Goal: Task Accomplishment & Management: Manage account settings

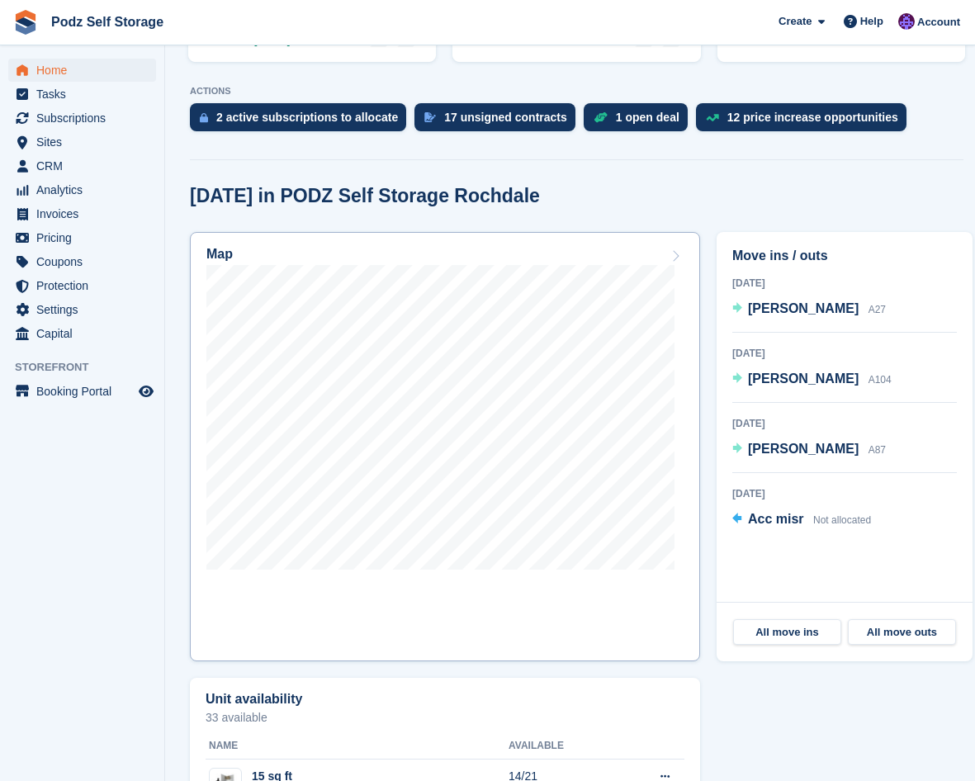
scroll to position [330, 0]
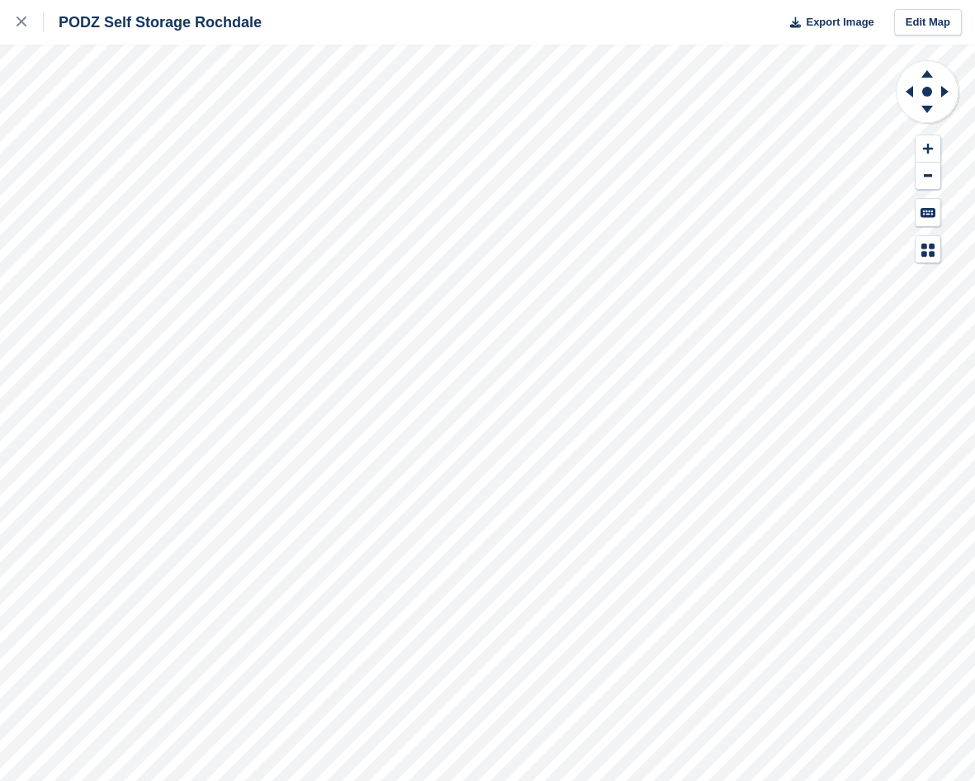
click at [44, 215] on div "PODZ Self Storage Rochdale Export Image Edit Map" at bounding box center [487, 390] width 975 height 781
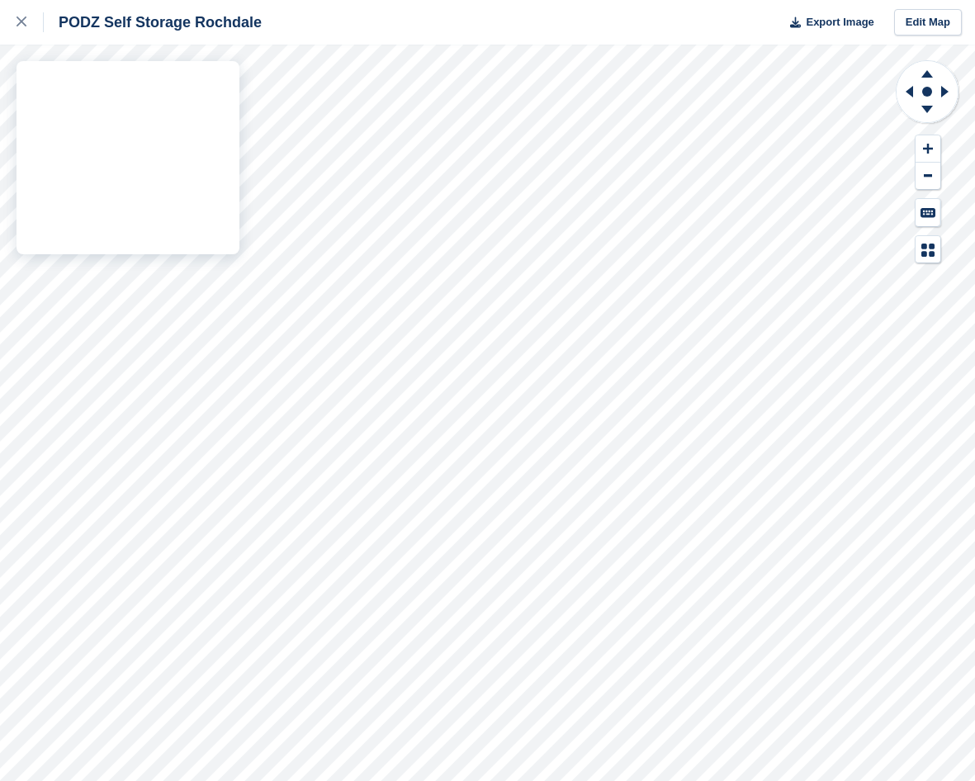
click at [44, 217] on div "PODZ Self Storage Rochdale Export Image Edit Map" at bounding box center [487, 390] width 975 height 781
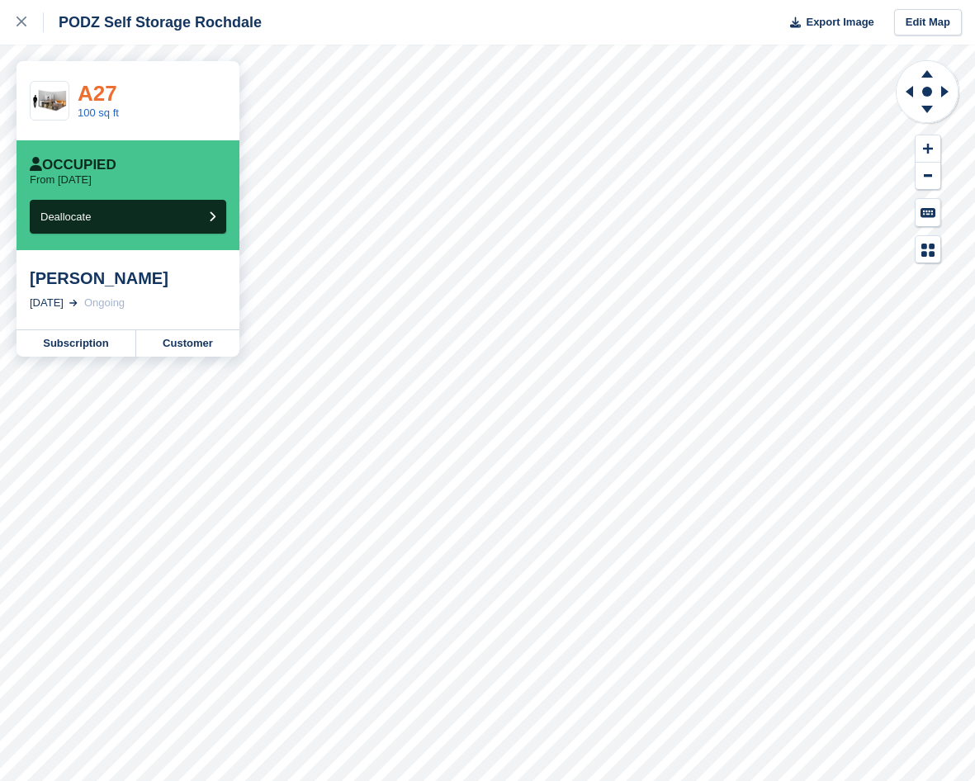
click at [91, 88] on link "A27" at bounding box center [98, 93] width 40 height 25
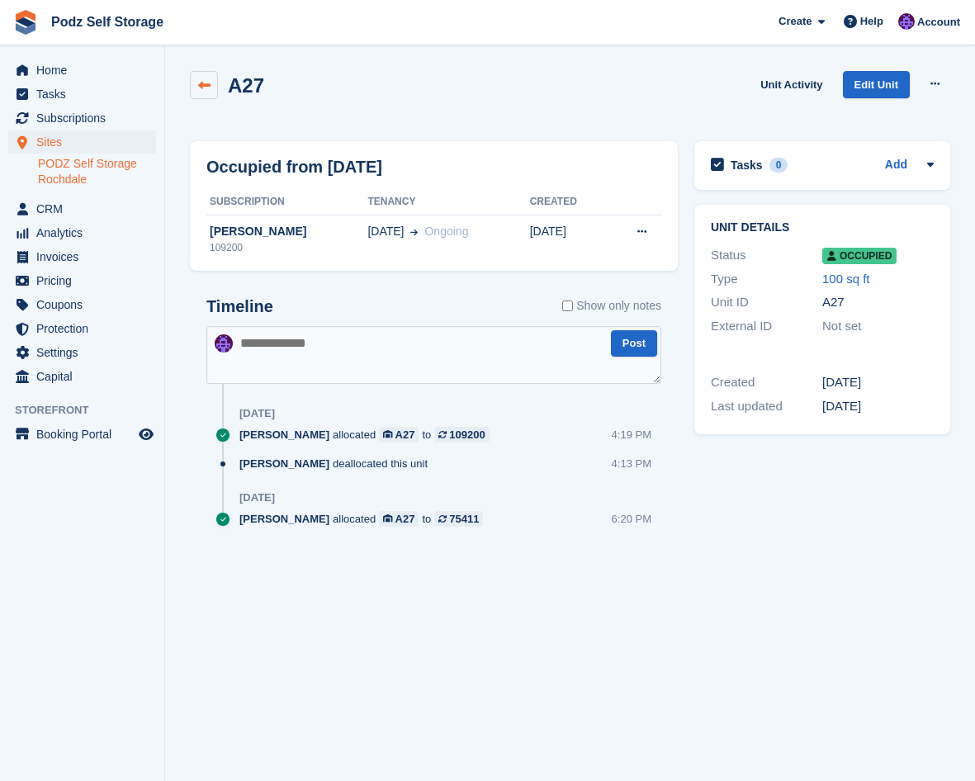
click at [214, 88] on link at bounding box center [204, 85] width 28 height 28
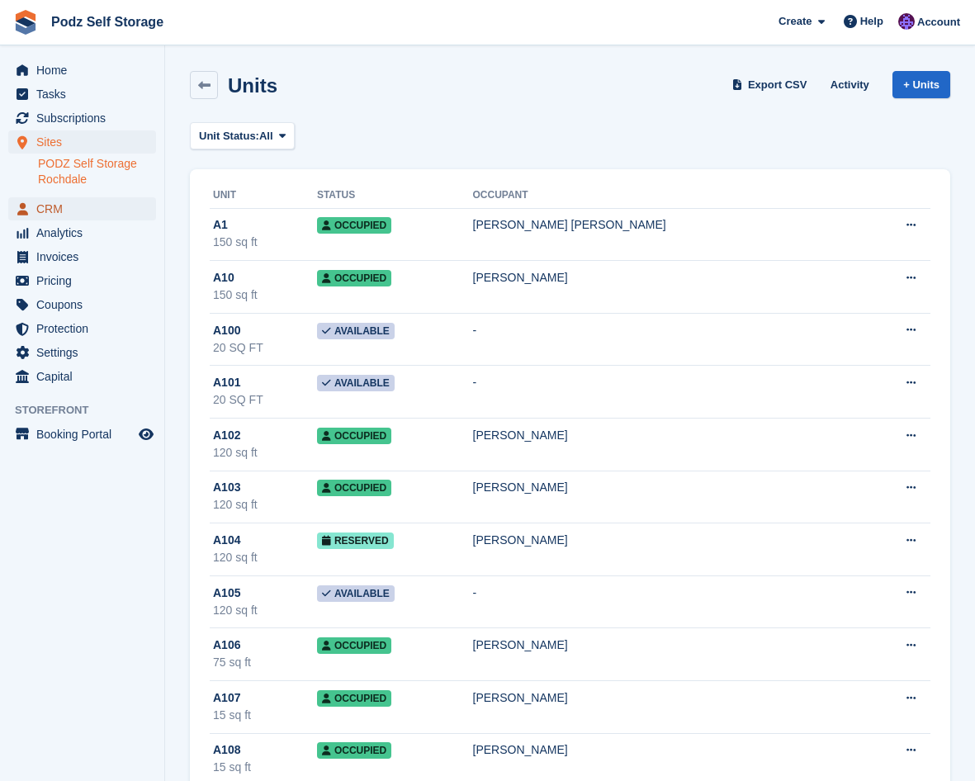
click at [67, 211] on span "CRM" at bounding box center [85, 208] width 99 height 23
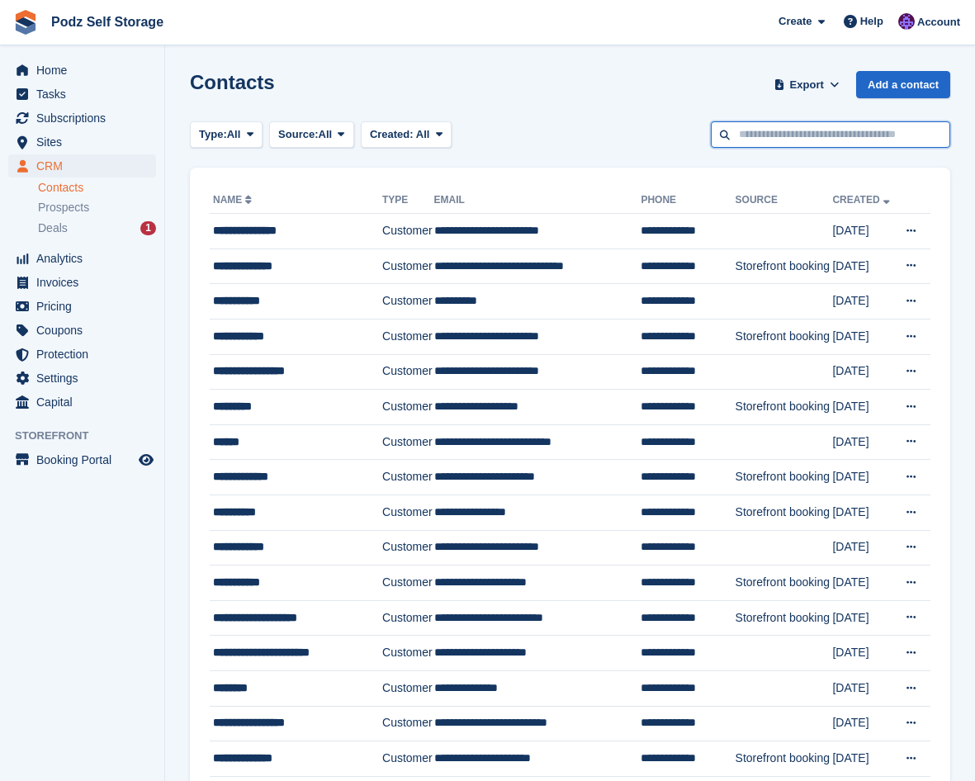
click at [795, 139] on input "text" at bounding box center [830, 134] width 239 height 27
type input "***"
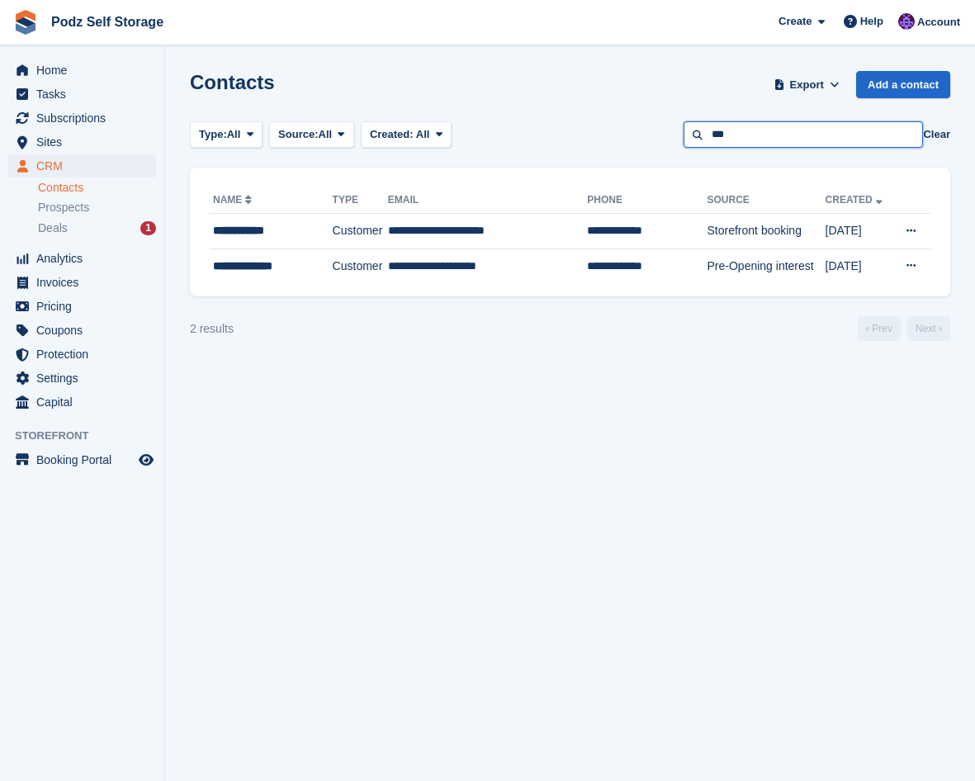
click at [775, 127] on input "***" at bounding box center [803, 134] width 239 height 27
type input "*****"
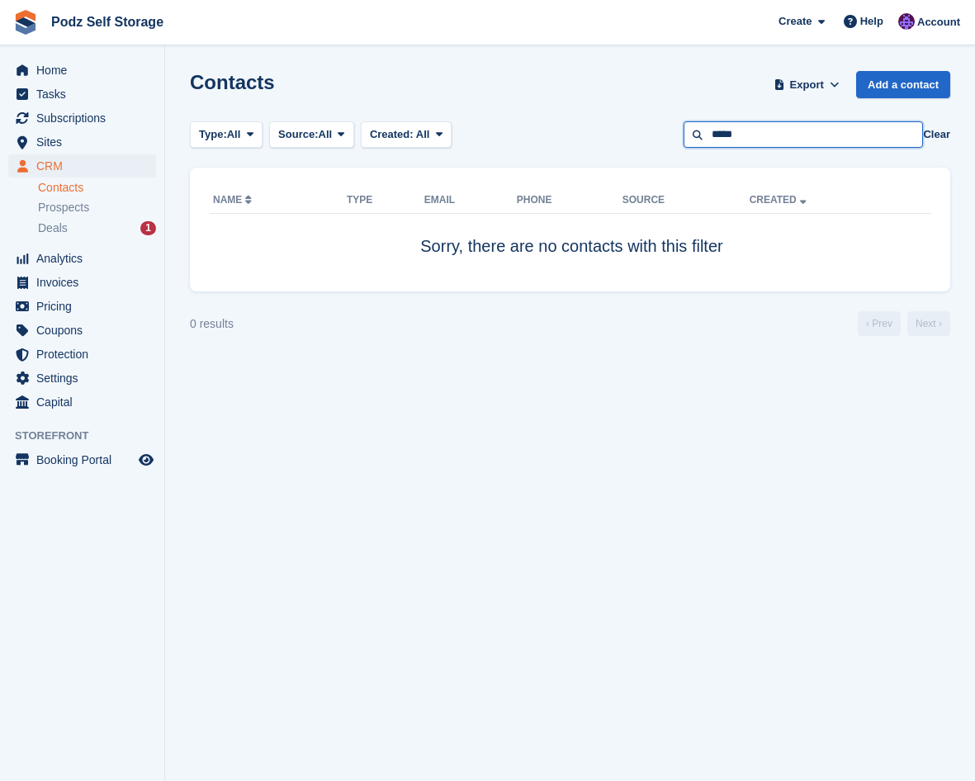
click at [767, 127] on input "*****" at bounding box center [803, 134] width 239 height 27
type input "*"
type input "*******"
drag, startPoint x: 767, startPoint y: 127, endPoint x: 487, endPoint y: 119, distance: 280.0
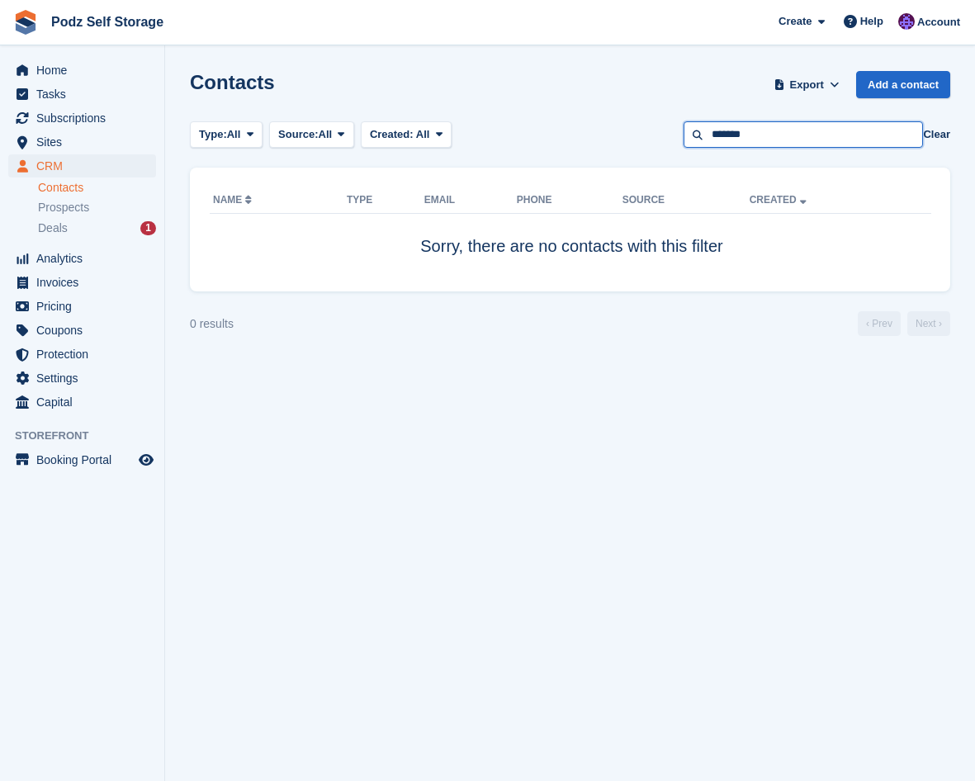
click at [487, 119] on section "Contacts Export Export Contacts Export a CSV of all Contacts which match the cu…" at bounding box center [570, 390] width 810 height 781
click at [73, 134] on span "Sites" at bounding box center [85, 141] width 99 height 23
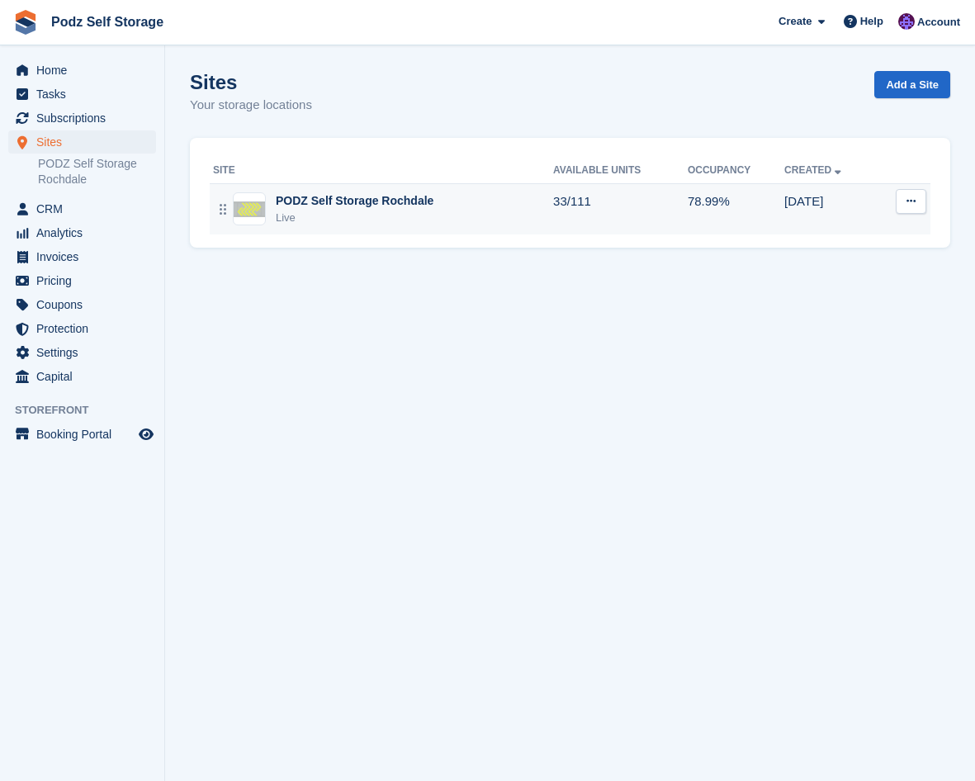
click at [348, 213] on div "Live" at bounding box center [355, 218] width 158 height 17
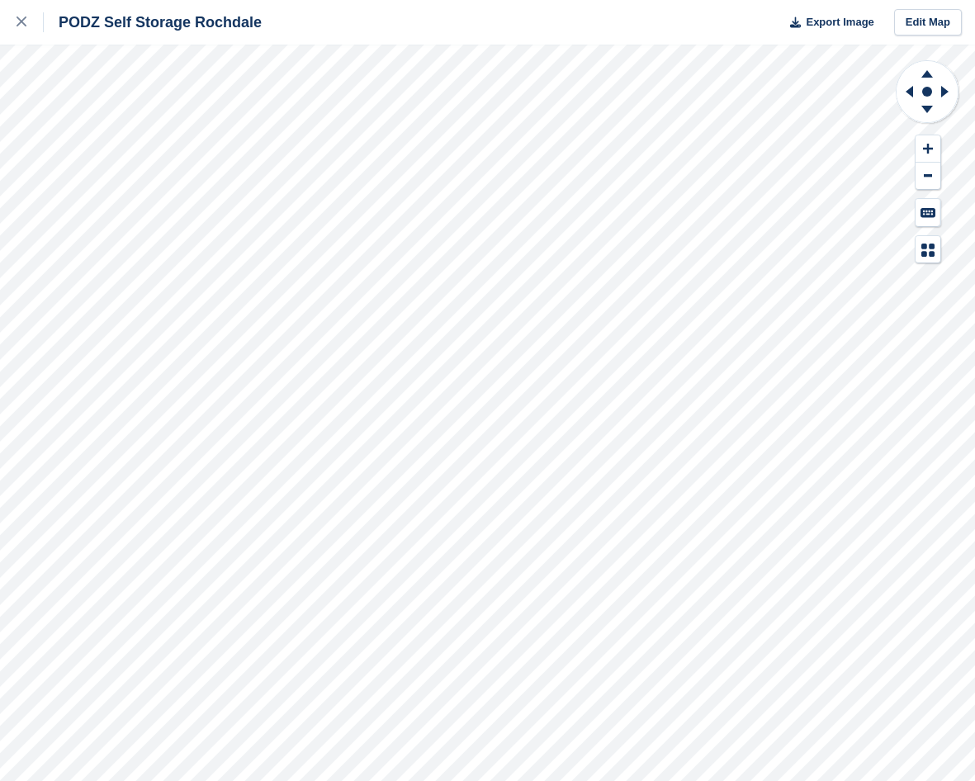
click at [59, 225] on div "PODZ Self Storage Rochdale Export Image Edit Map" at bounding box center [487, 390] width 975 height 781
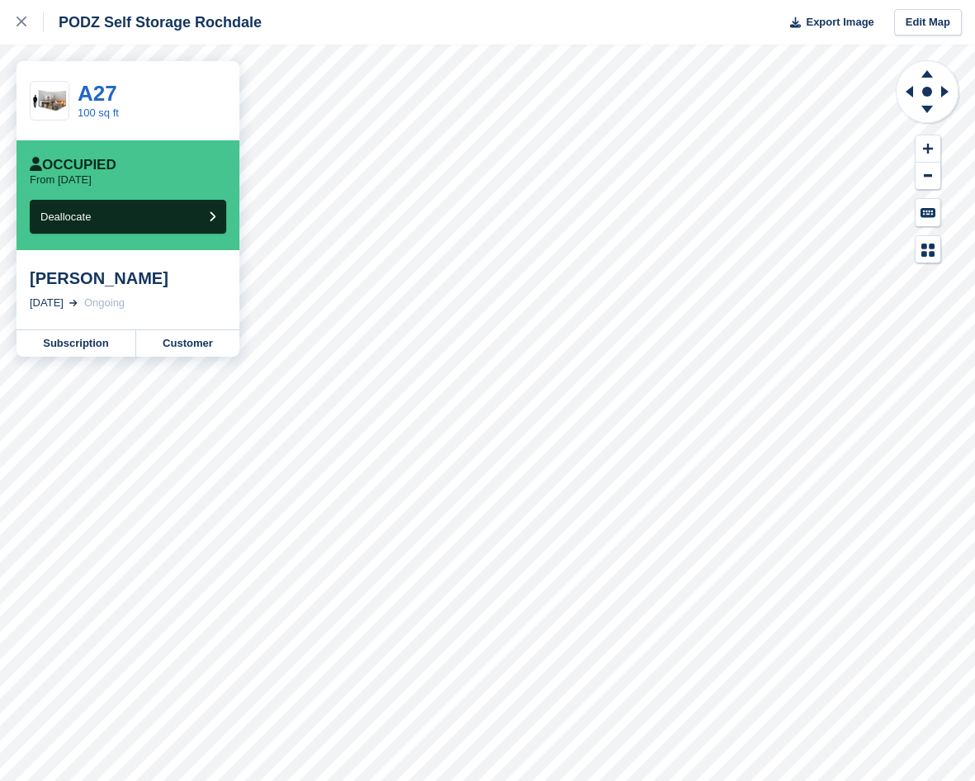
click at [73, 274] on div "[PERSON_NAME]" at bounding box center [128, 278] width 196 height 20
click at [174, 334] on link "Customer" at bounding box center [187, 343] width 103 height 26
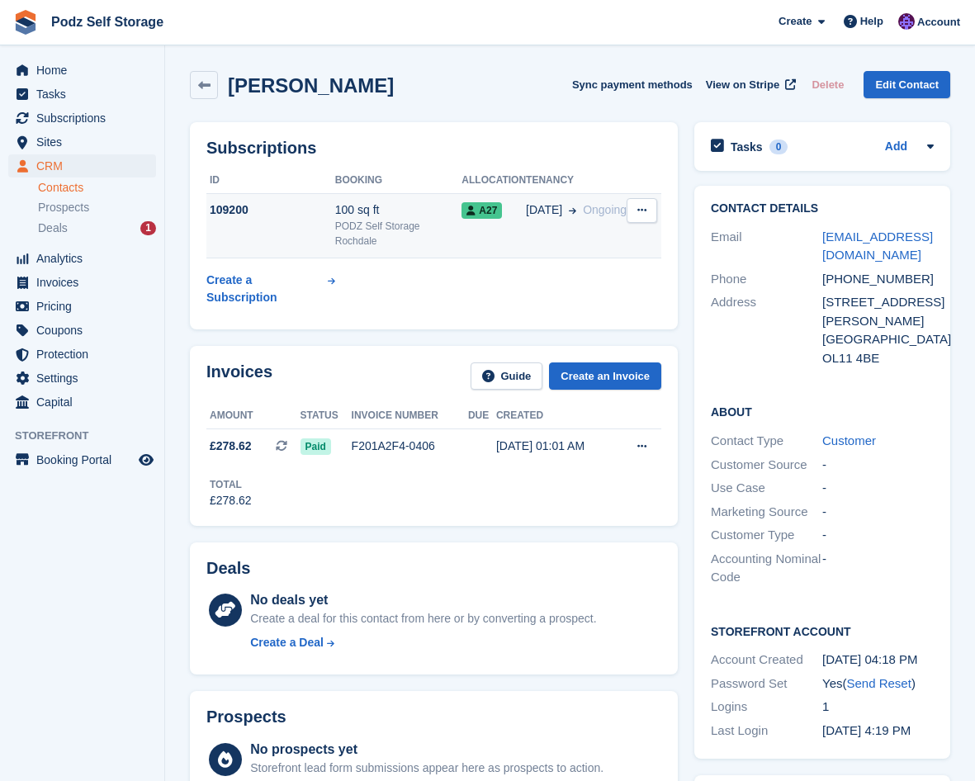
click at [475, 207] on span "A27" at bounding box center [481, 210] width 40 height 17
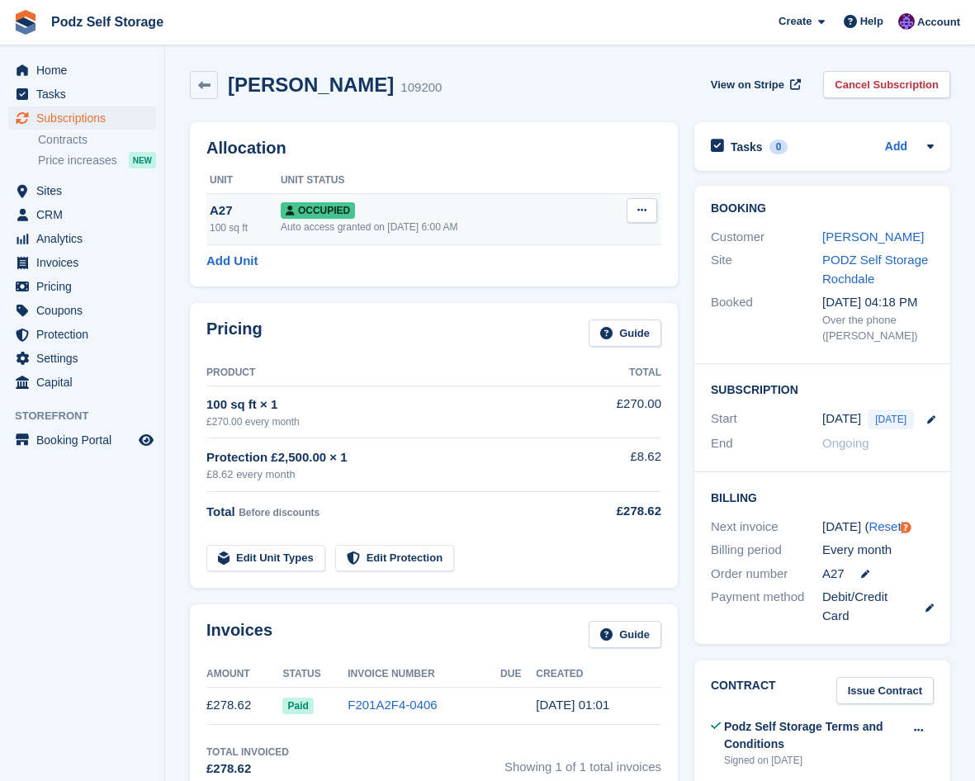
click at [333, 203] on span "Occupied" at bounding box center [318, 210] width 74 height 17
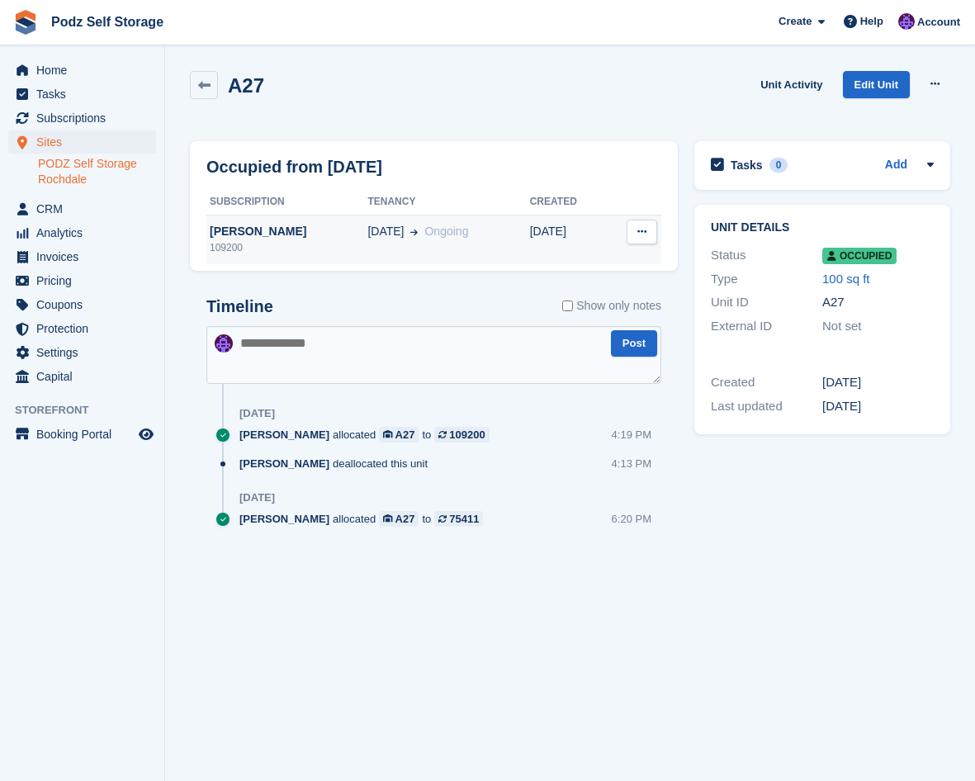
click at [640, 234] on icon at bounding box center [641, 231] width 9 height 11
drag, startPoint x: 610, startPoint y: 262, endPoint x: 573, endPoint y: 89, distance: 176.5
click at [609, 262] on p "Deallocate" at bounding box center [578, 263] width 144 height 21
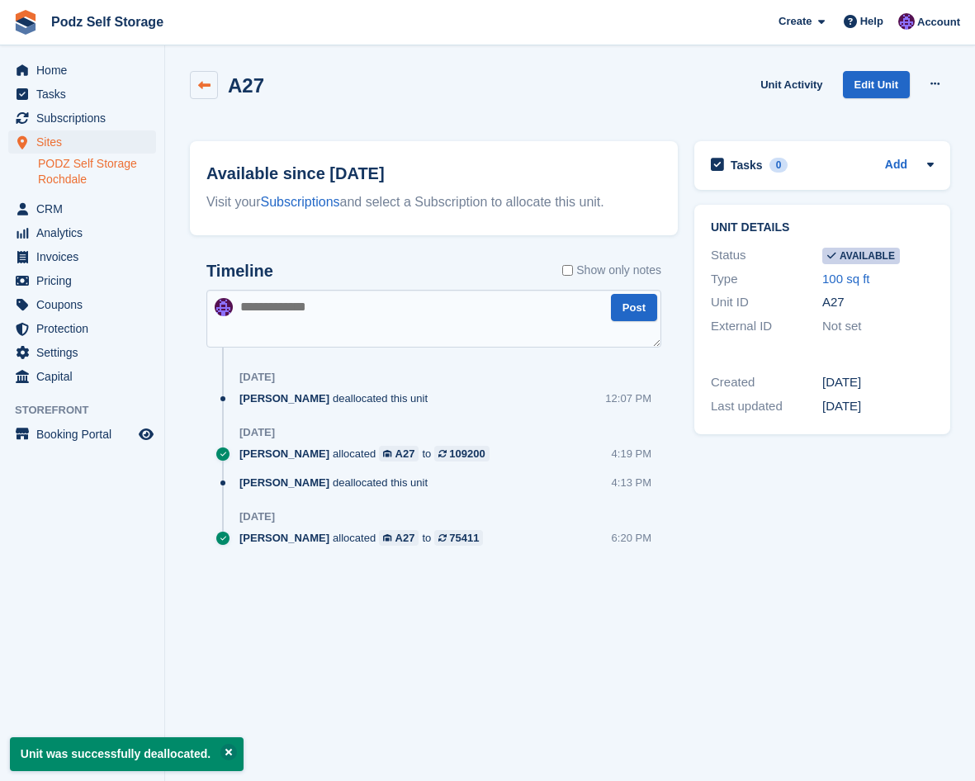
click at [206, 83] on icon at bounding box center [204, 85] width 12 height 12
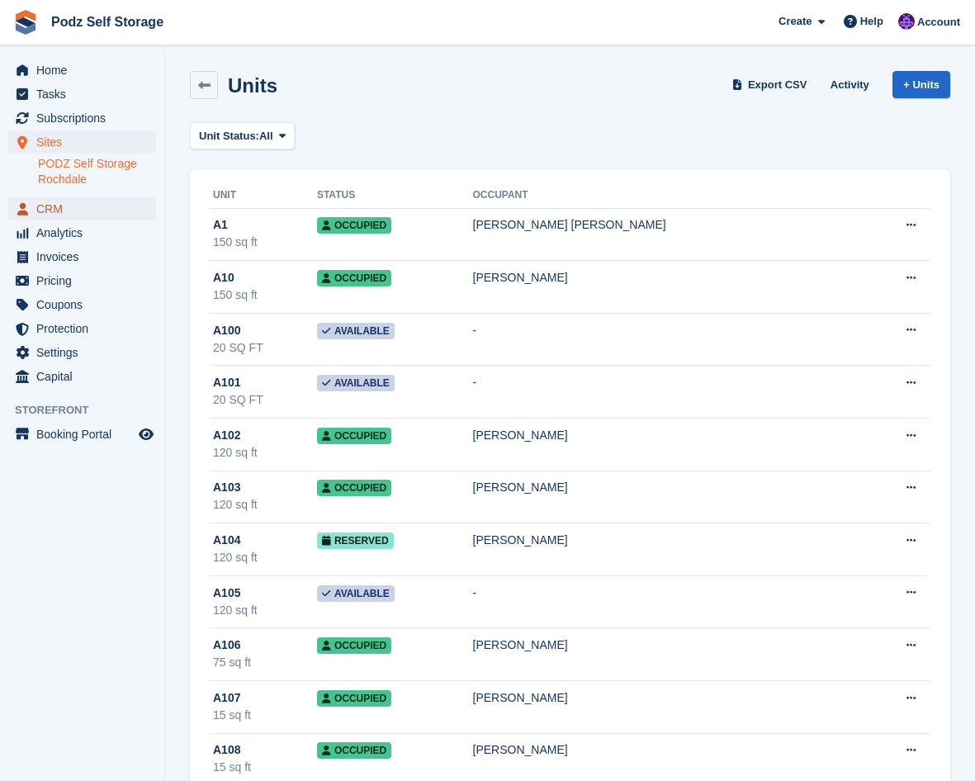
click at [106, 206] on span "CRM" at bounding box center [85, 208] width 99 height 23
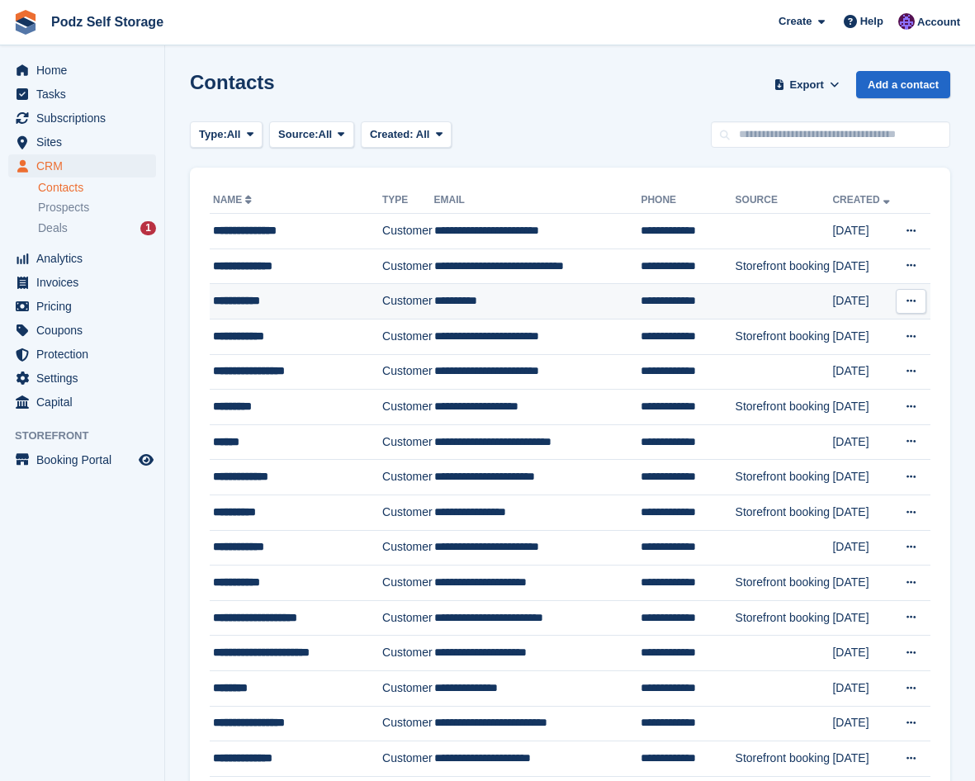
click at [434, 292] on td "**********" at bounding box center [537, 301] width 207 height 35
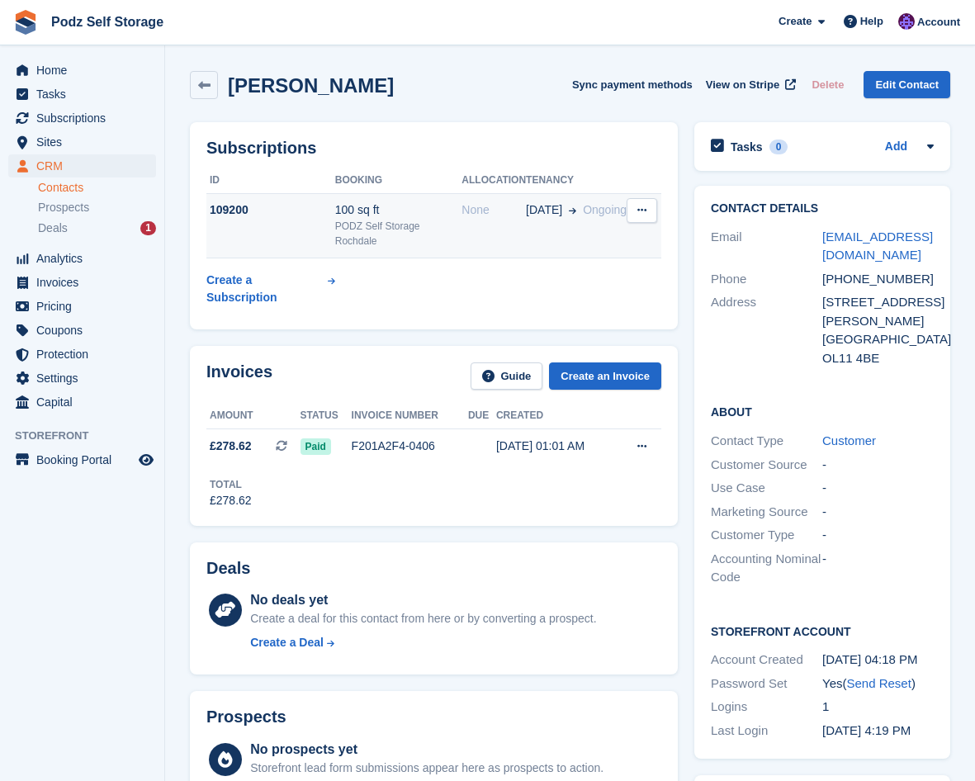
click at [532, 223] on td "[DATE] Ongoing" at bounding box center [576, 225] width 101 height 65
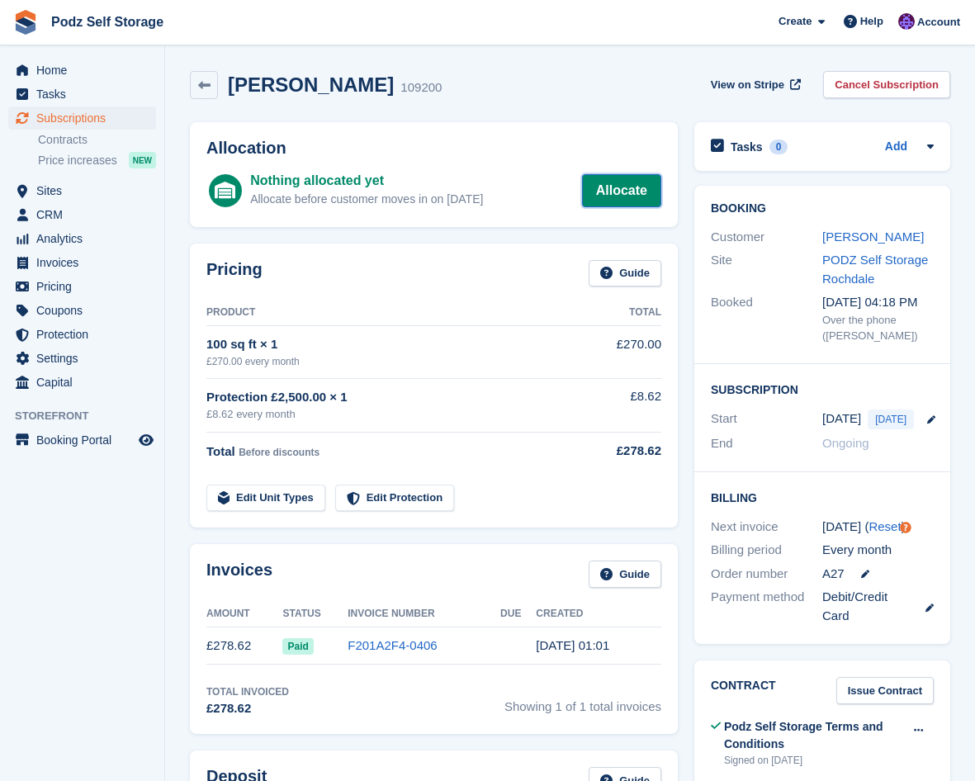
click at [623, 196] on link "Allocate" at bounding box center [621, 190] width 79 height 33
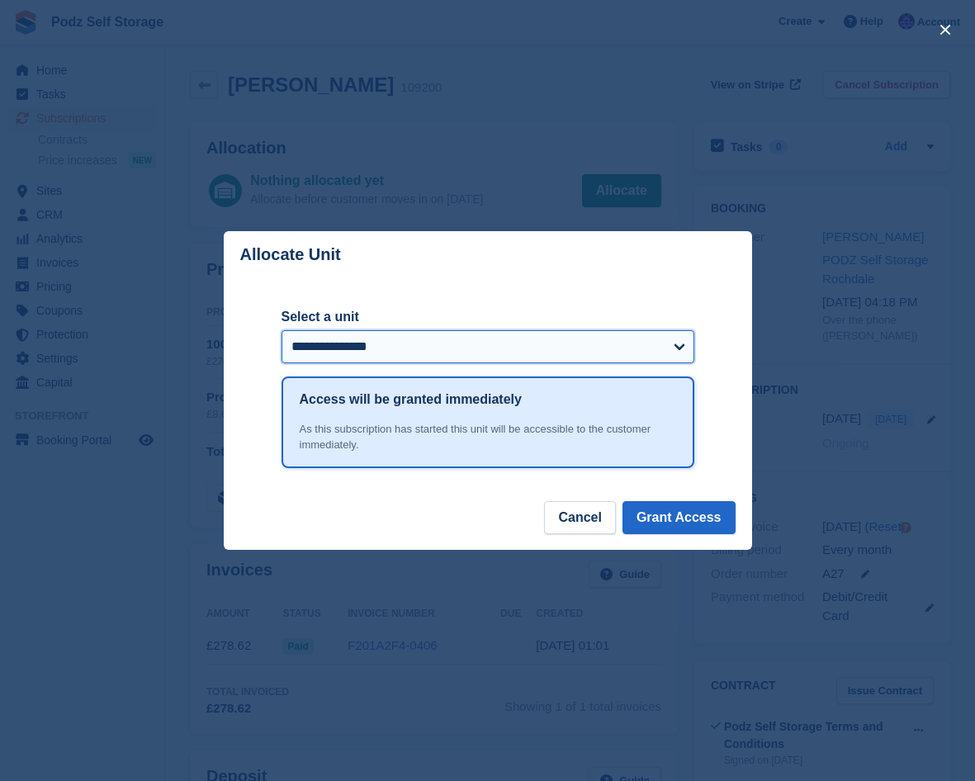
click at [447, 346] on select "**********" at bounding box center [487, 346] width 413 height 33
select select "******"
click at [281, 331] on select "**********" at bounding box center [487, 346] width 413 height 33
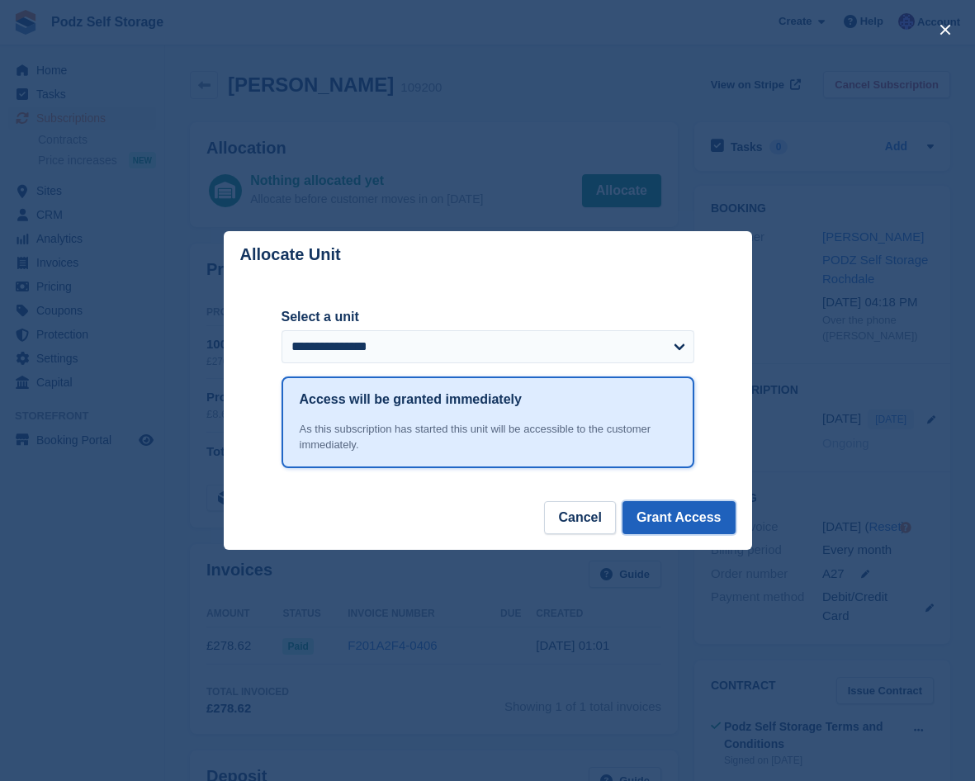
click at [647, 516] on button "Grant Access" at bounding box center [678, 517] width 113 height 33
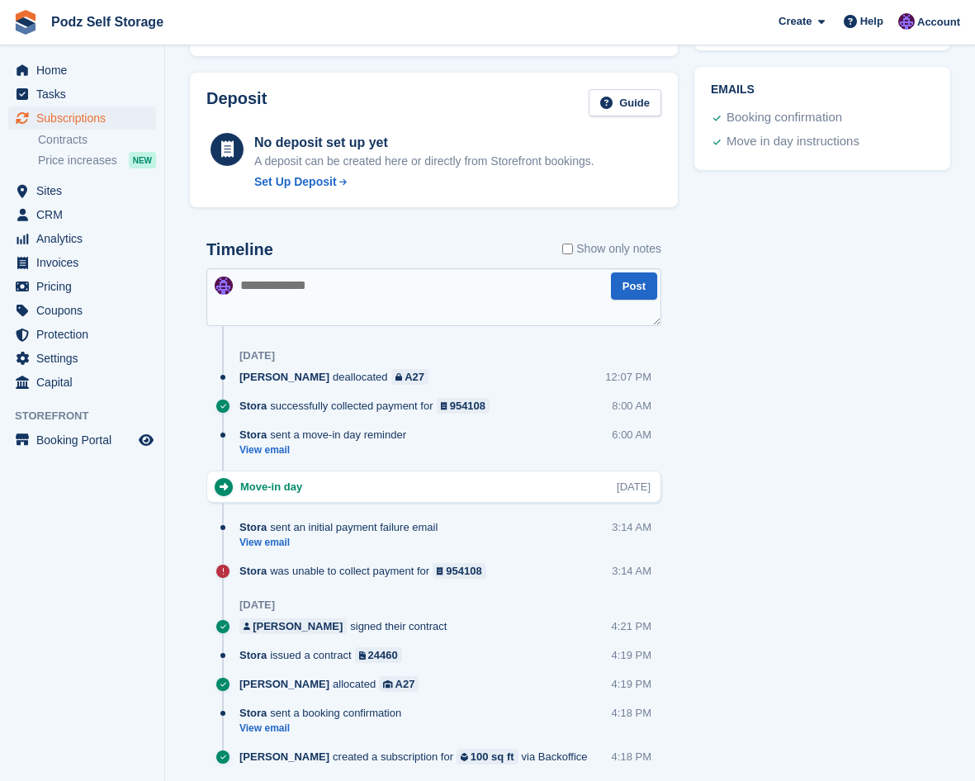
scroll to position [792, 0]
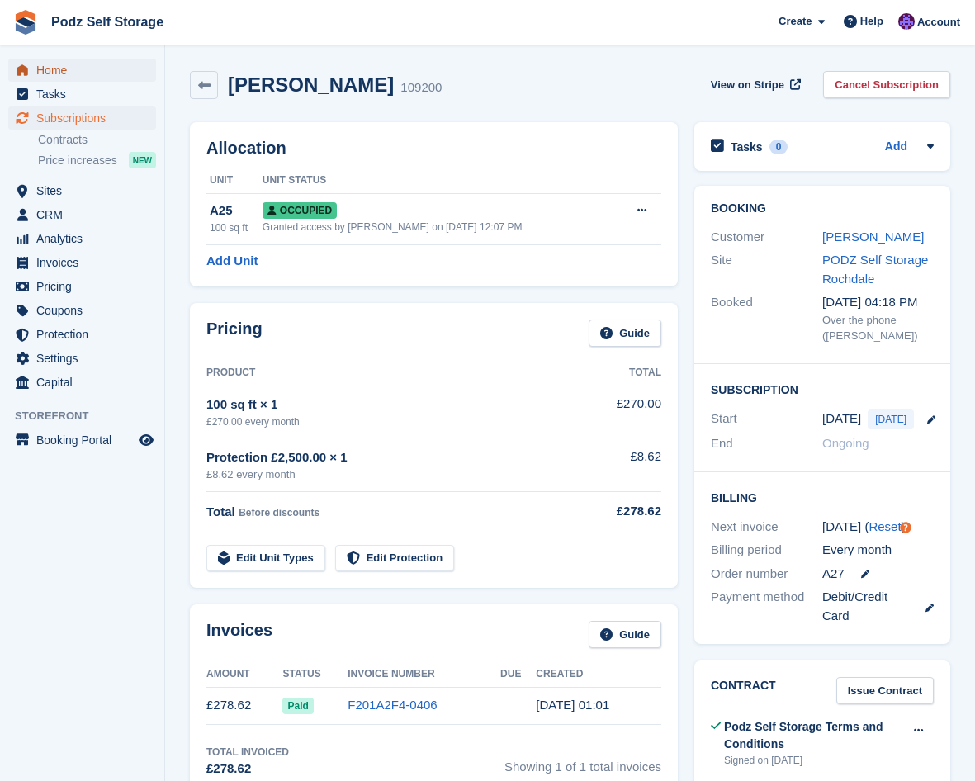
click at [99, 63] on span "Home" at bounding box center [85, 70] width 99 height 23
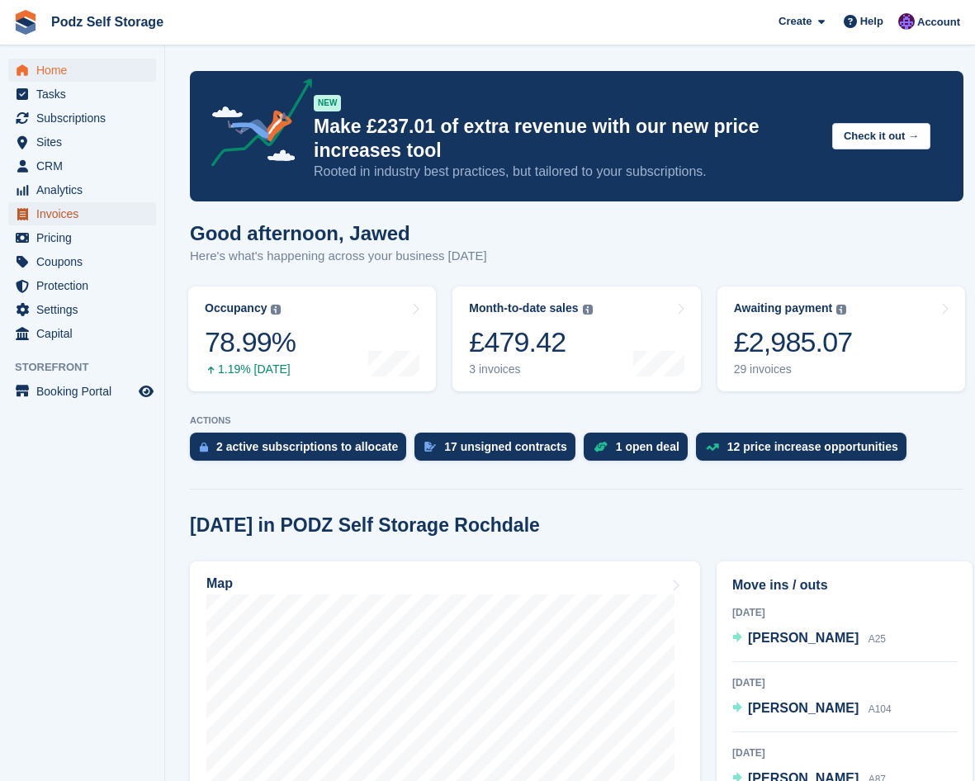
click at [99, 211] on span "Invoices" at bounding box center [85, 213] width 99 height 23
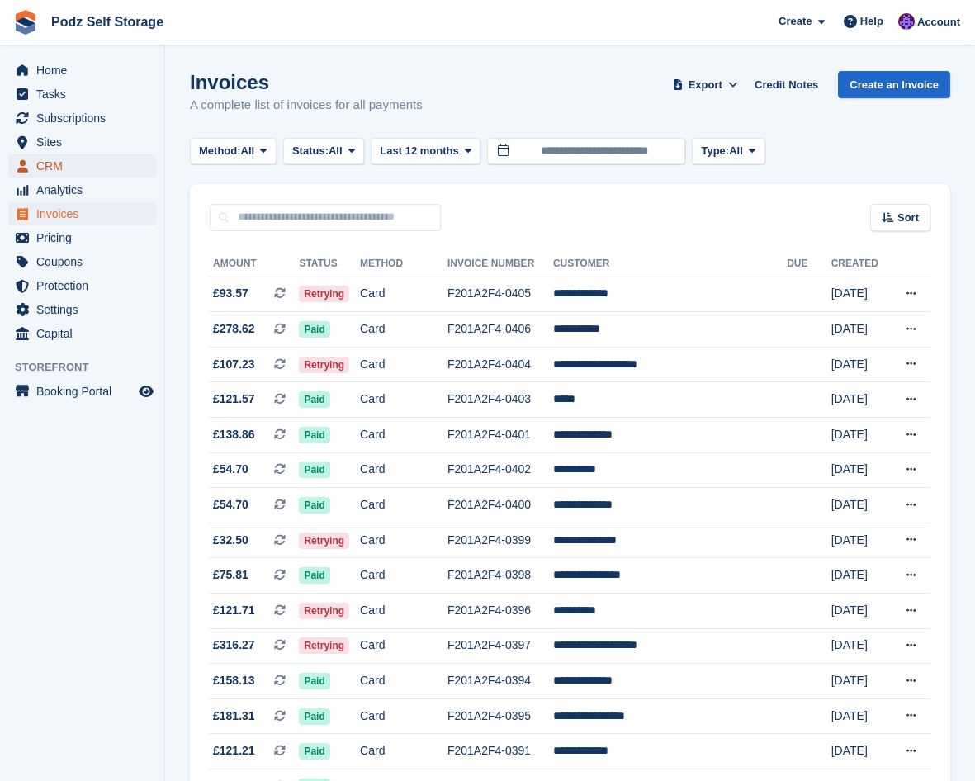
click at [92, 174] on span "CRM" at bounding box center [85, 165] width 99 height 23
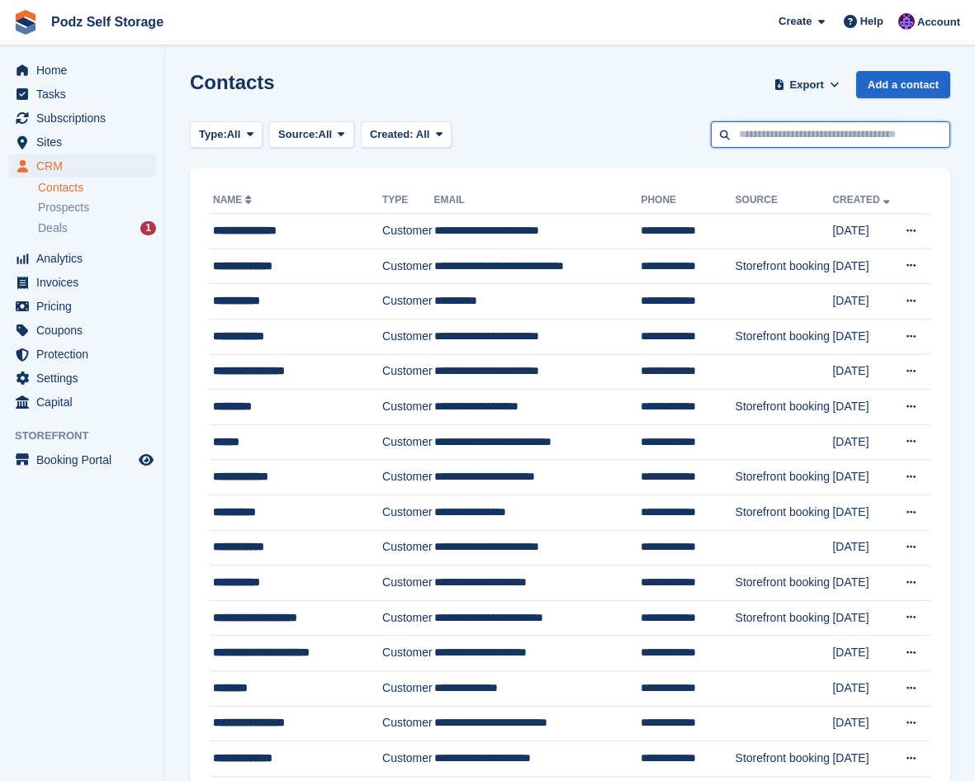
click at [812, 132] on input "text" at bounding box center [830, 134] width 239 height 27
type input "*****"
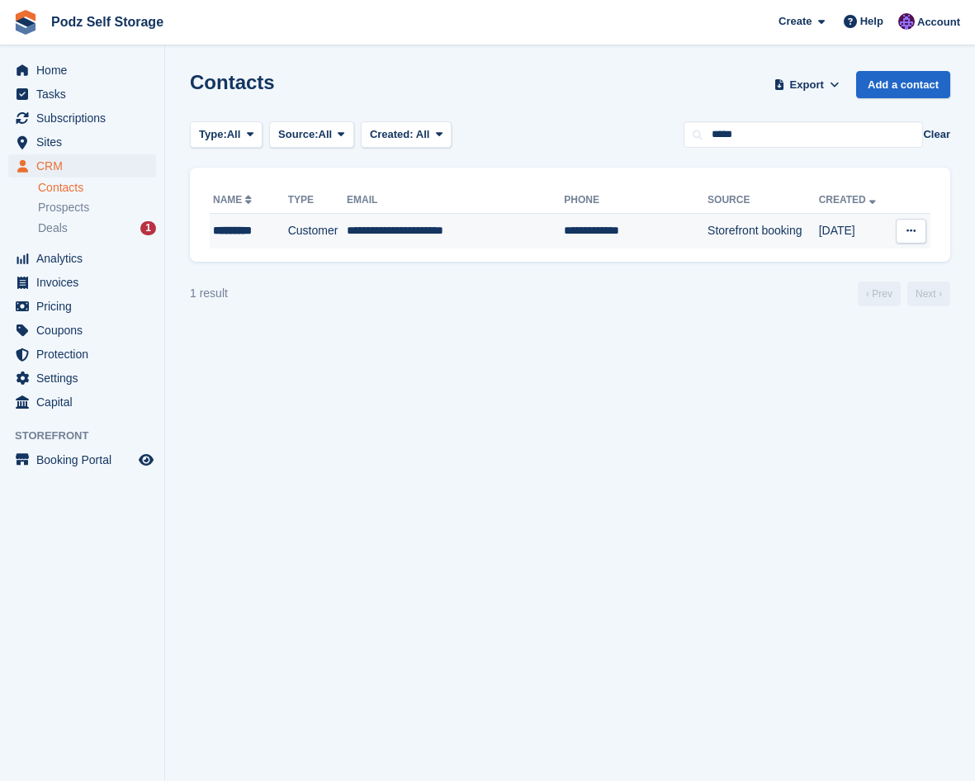
click at [707, 214] on td "Storefront booking" at bounding box center [762, 231] width 111 height 35
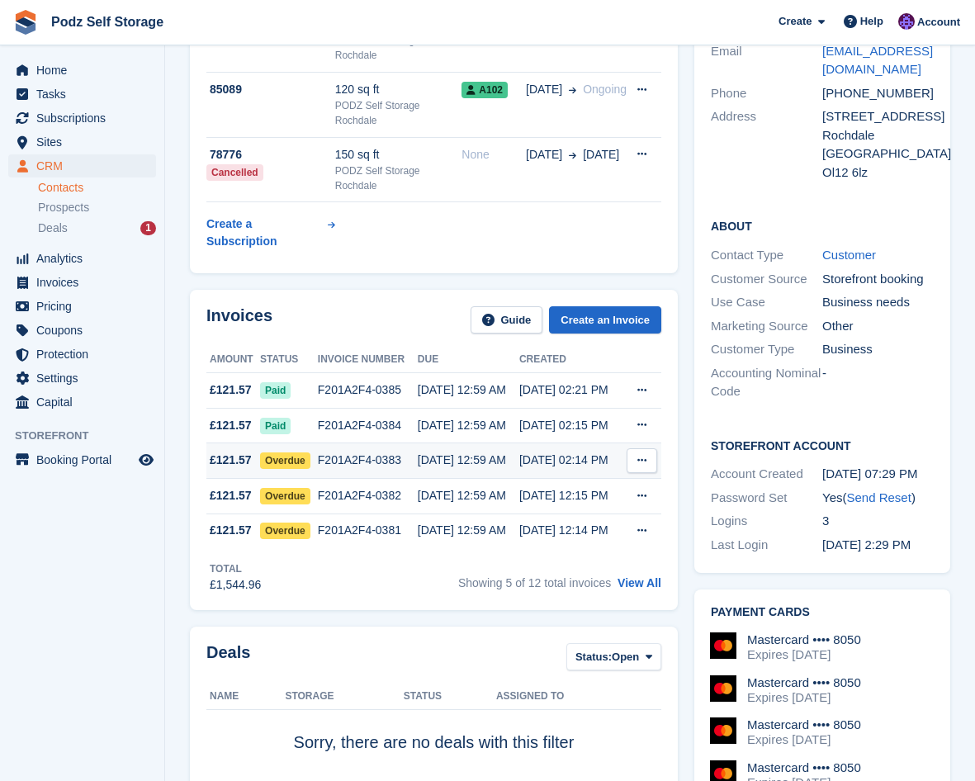
scroll to position [330, 0]
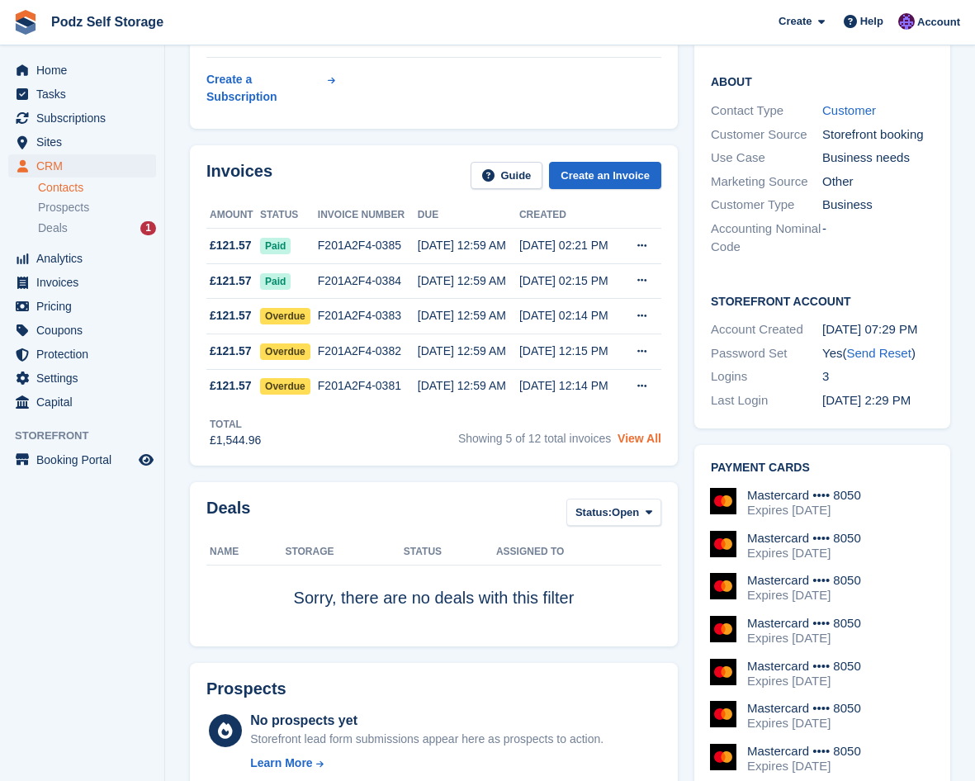
click at [648, 432] on link "View All" at bounding box center [639, 438] width 44 height 13
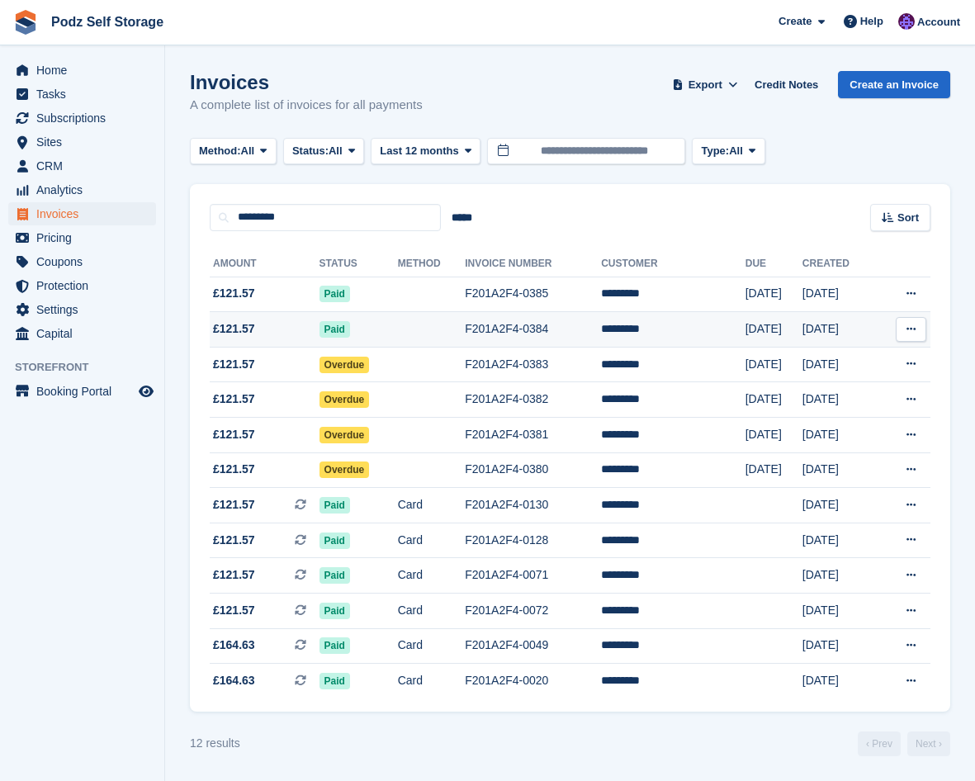
click at [465, 324] on td at bounding box center [431, 329] width 67 height 35
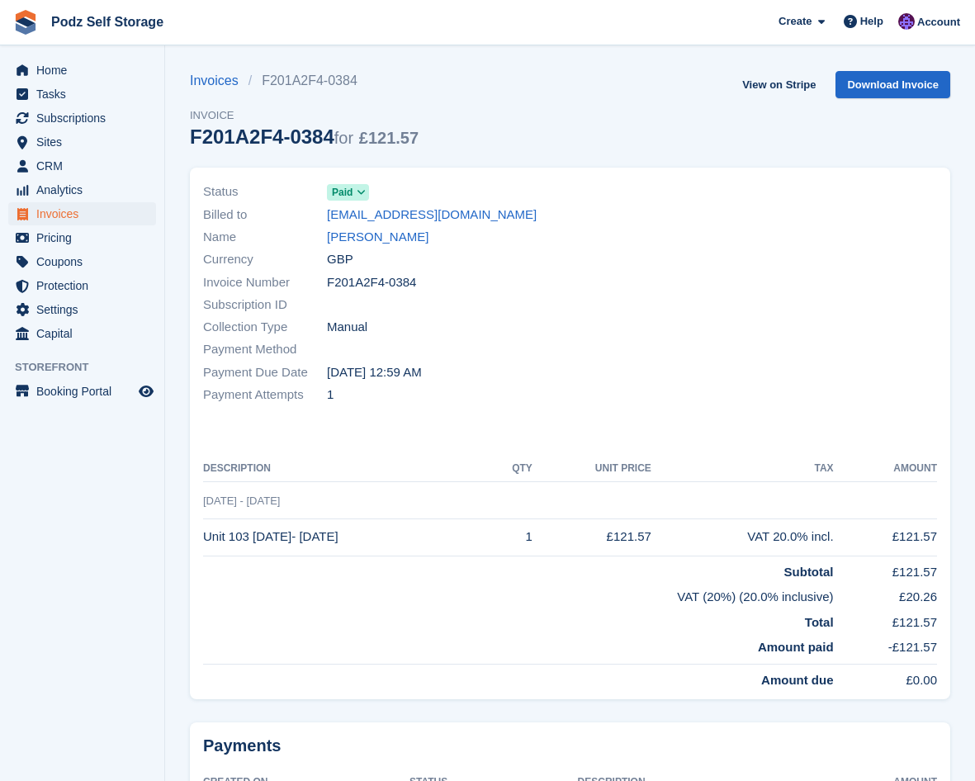
drag, startPoint x: 489, startPoint y: 310, endPoint x: 477, endPoint y: 310, distance: 11.6
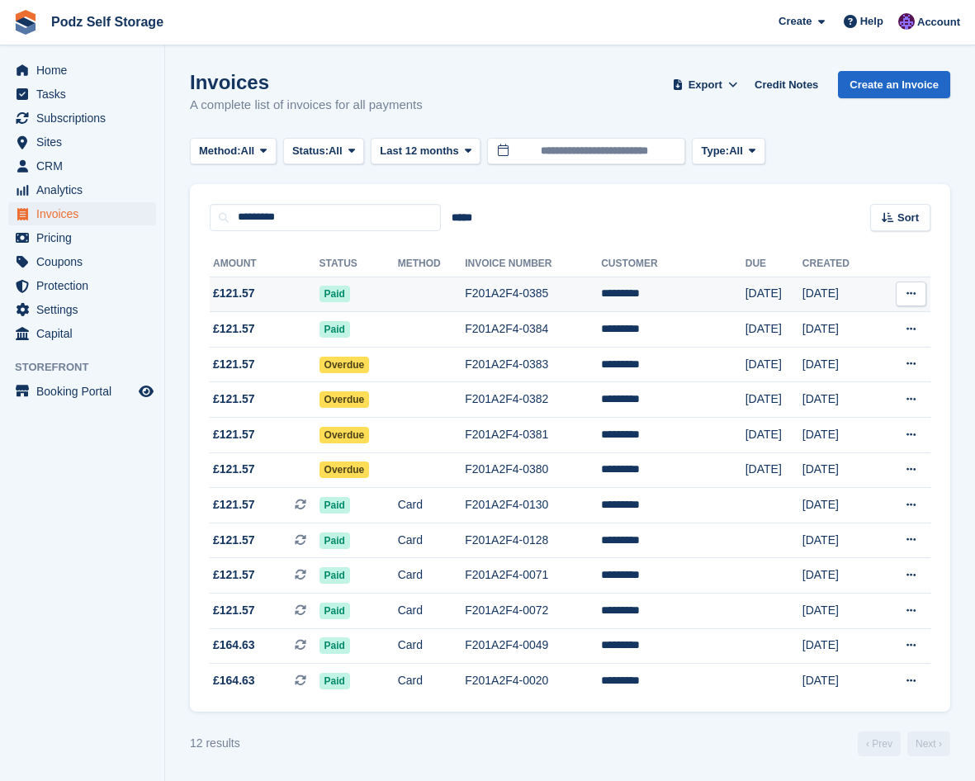
click at [465, 306] on td at bounding box center [431, 294] width 67 height 35
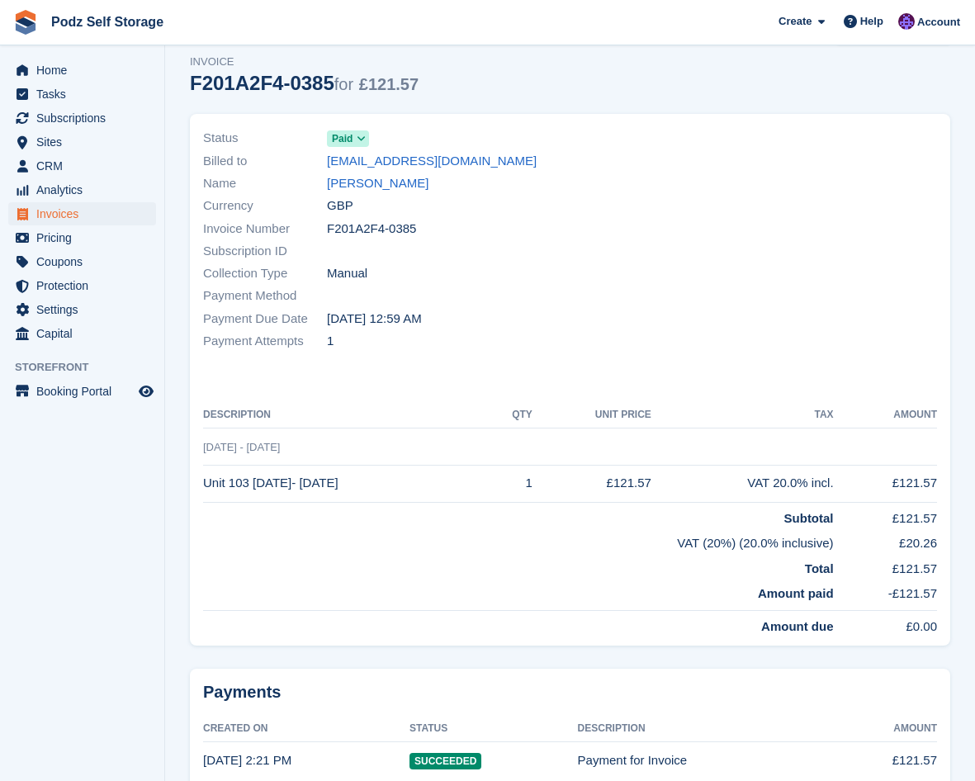
scroll to position [83, 0]
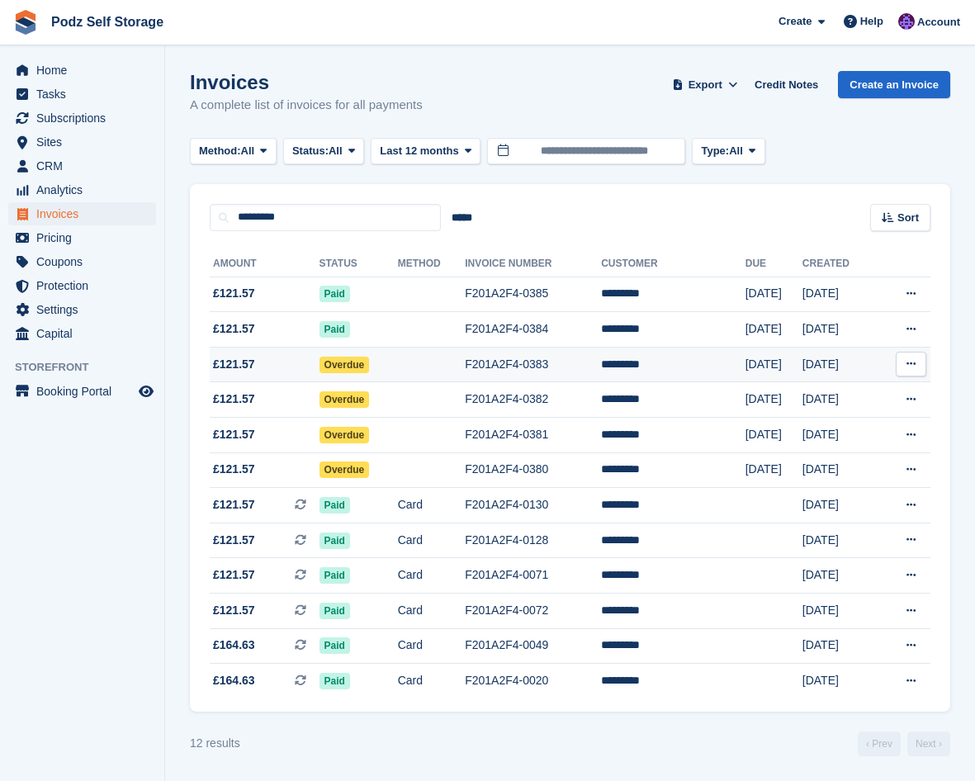
click at [457, 364] on td at bounding box center [431, 364] width 67 height 35
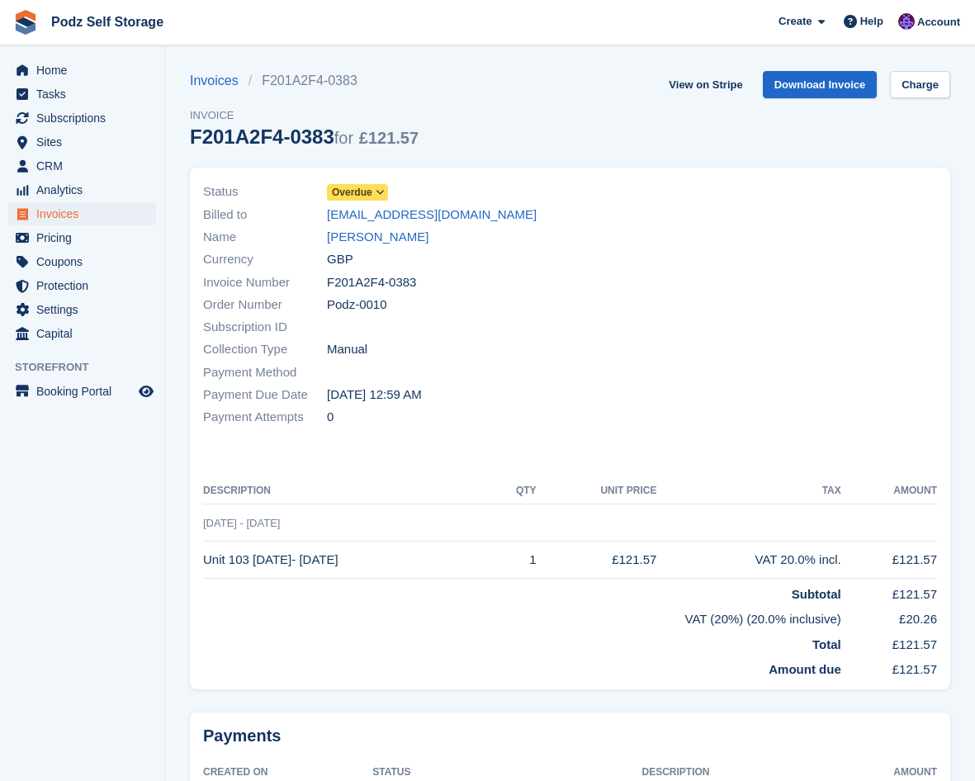
drag, startPoint x: 448, startPoint y: 366, endPoint x: 443, endPoint y: 344, distance: 22.0
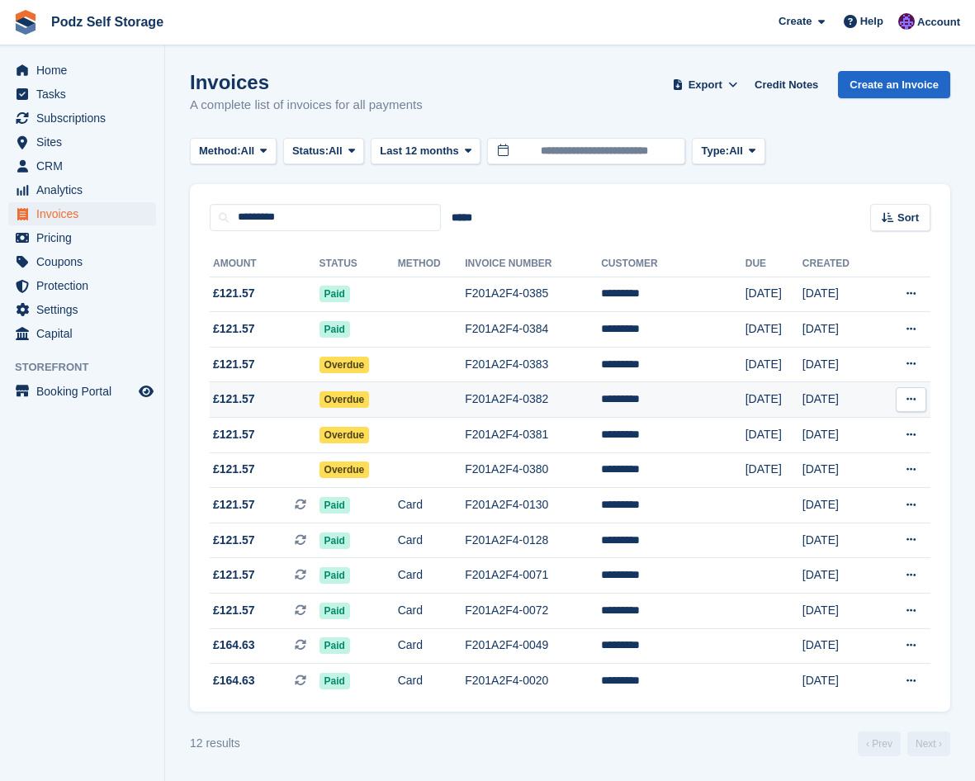
click at [439, 410] on td at bounding box center [431, 399] width 67 height 35
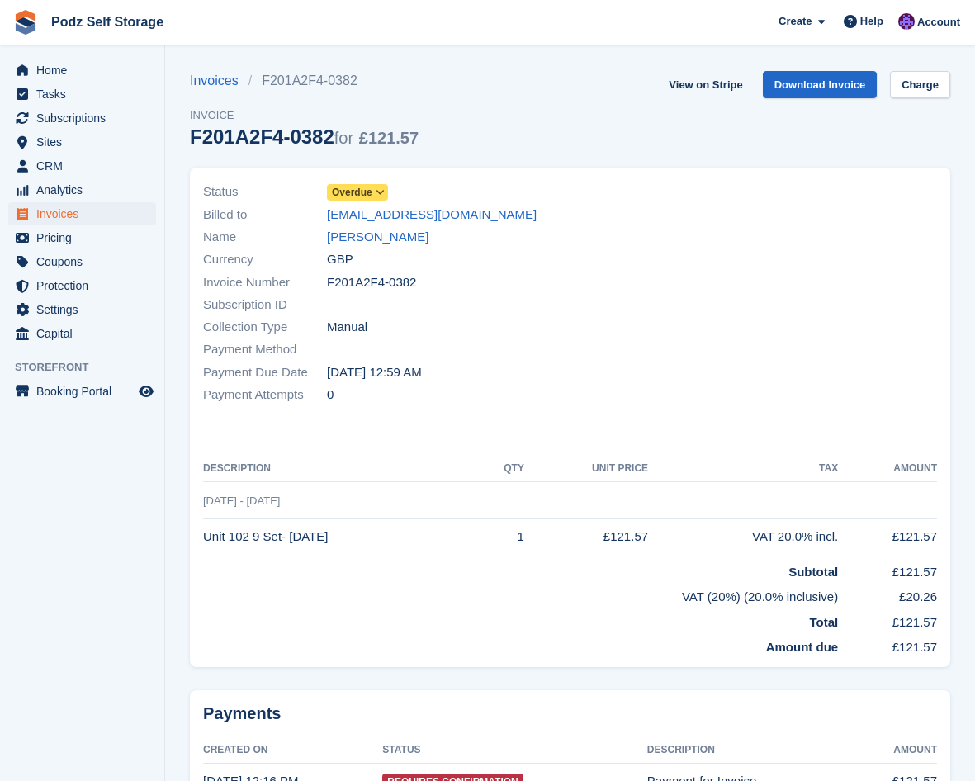
drag, startPoint x: 425, startPoint y: 402, endPoint x: 409, endPoint y: 376, distance: 30.7
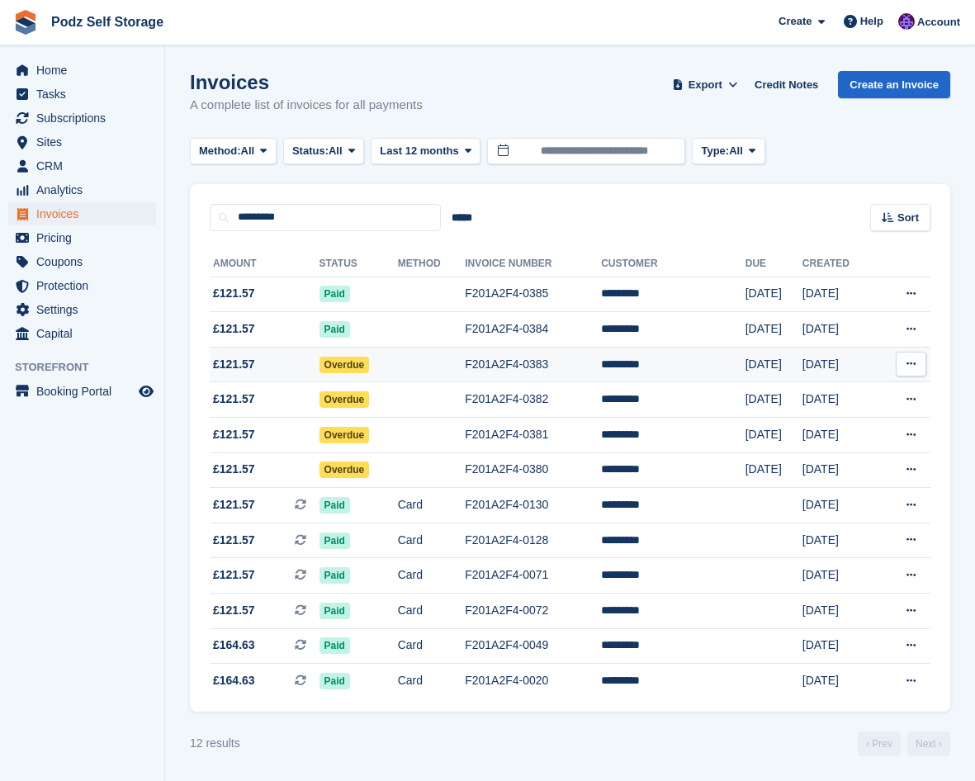
click at [450, 375] on td at bounding box center [431, 364] width 67 height 35
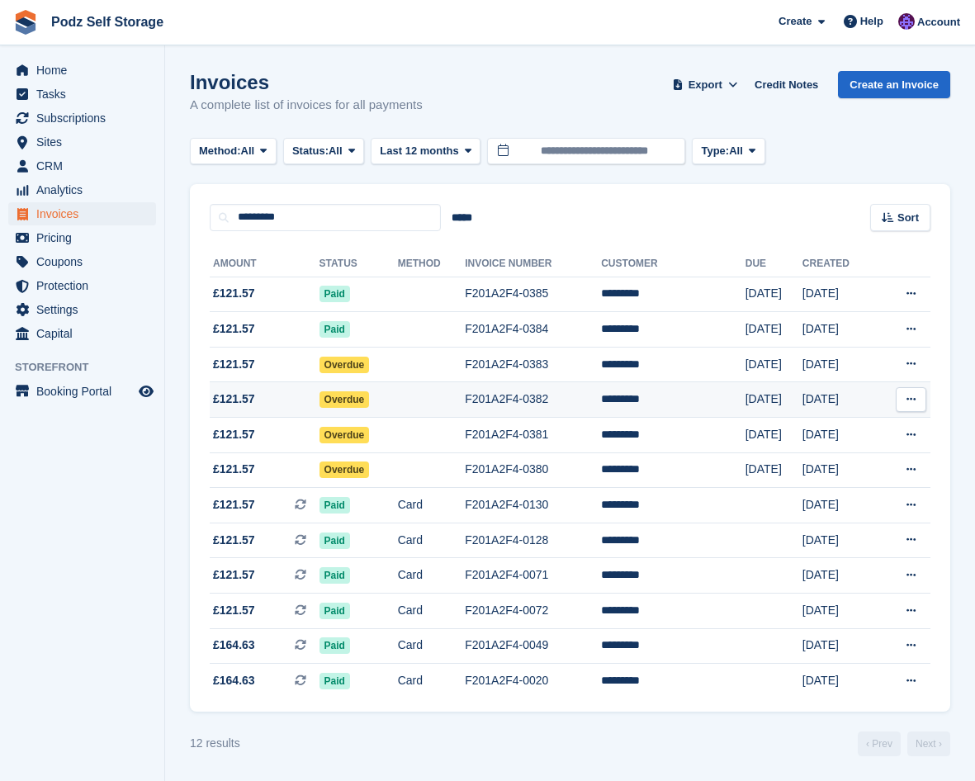
click at [437, 402] on td at bounding box center [431, 399] width 67 height 35
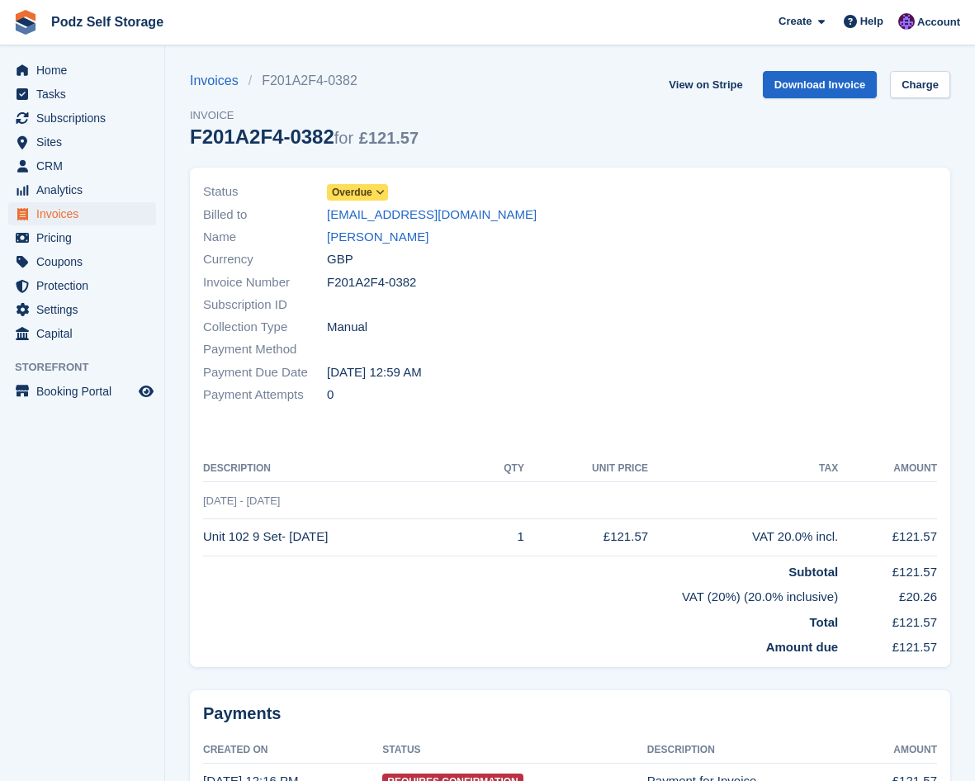
drag, startPoint x: 0, startPoint y: 0, endPoint x: 431, endPoint y: 394, distance: 583.7
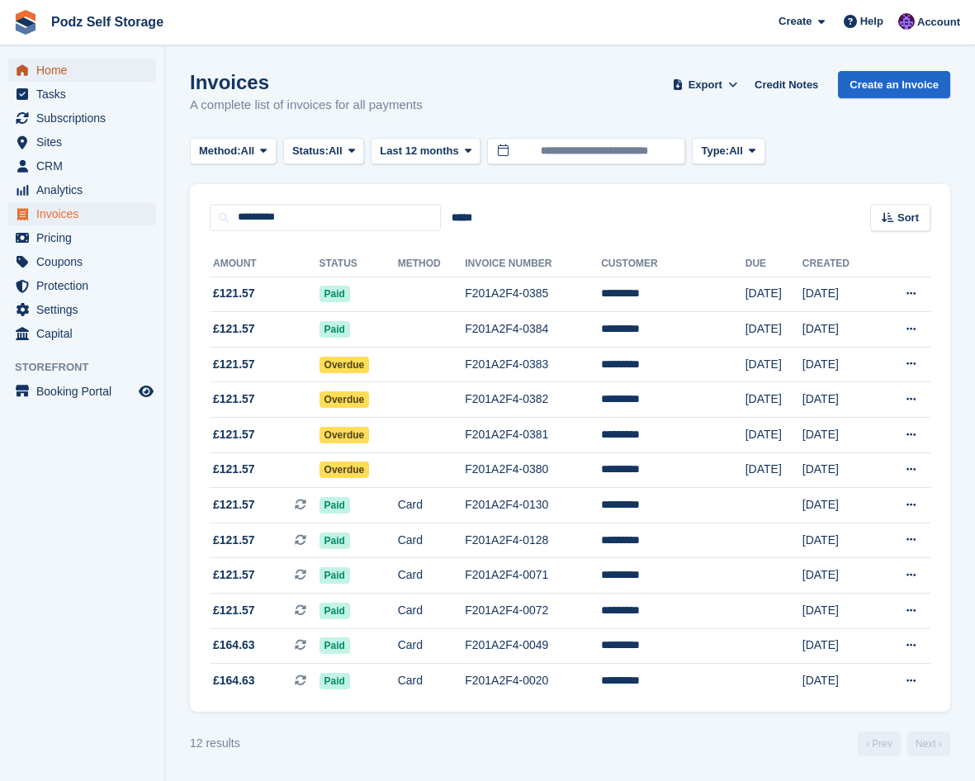
click at [59, 77] on span "Home" at bounding box center [85, 70] width 99 height 23
